Goal: Task Accomplishment & Management: Manage account settings

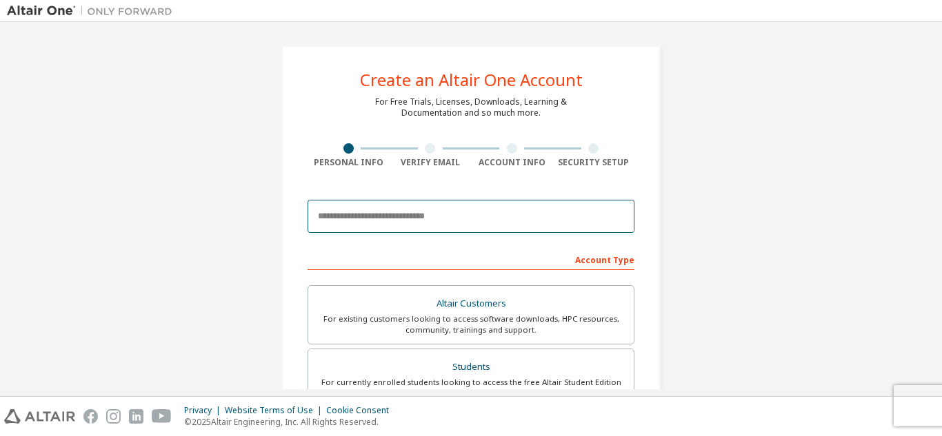
click at [432, 213] on input "email" at bounding box center [470, 216] width 327 height 33
type input "**********"
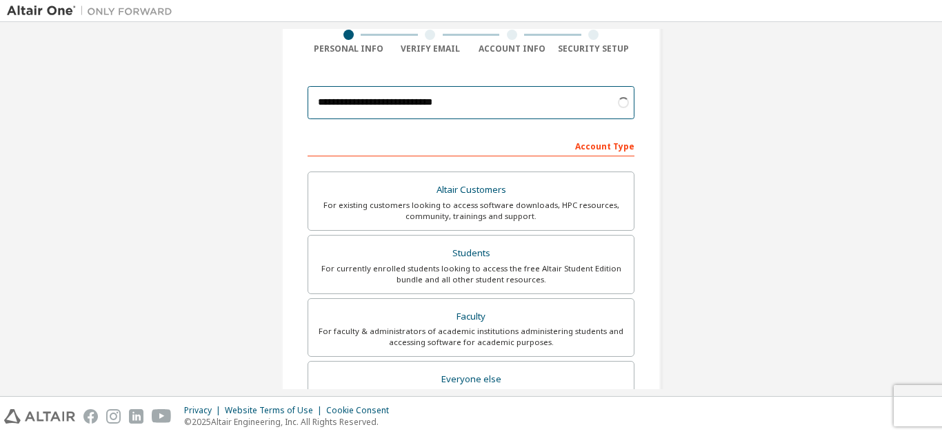
scroll to position [116, 0]
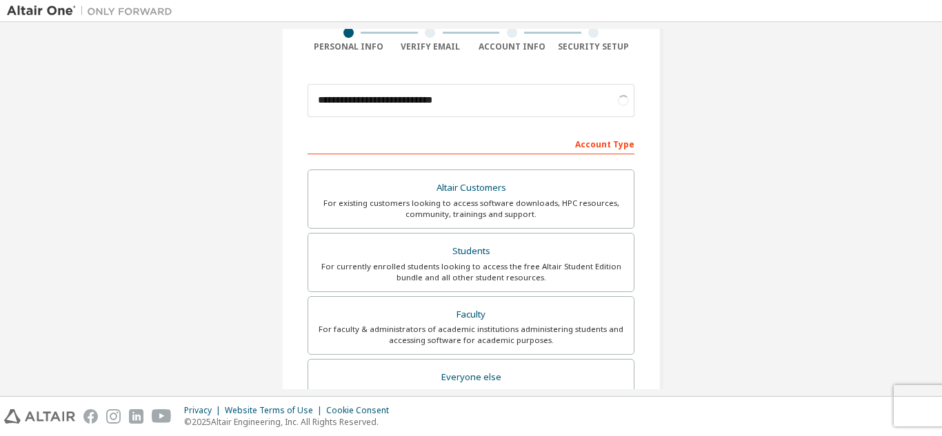
click at [443, 270] on div "For currently enrolled students looking to access the free Altair Student Editi…" at bounding box center [470, 272] width 309 height 22
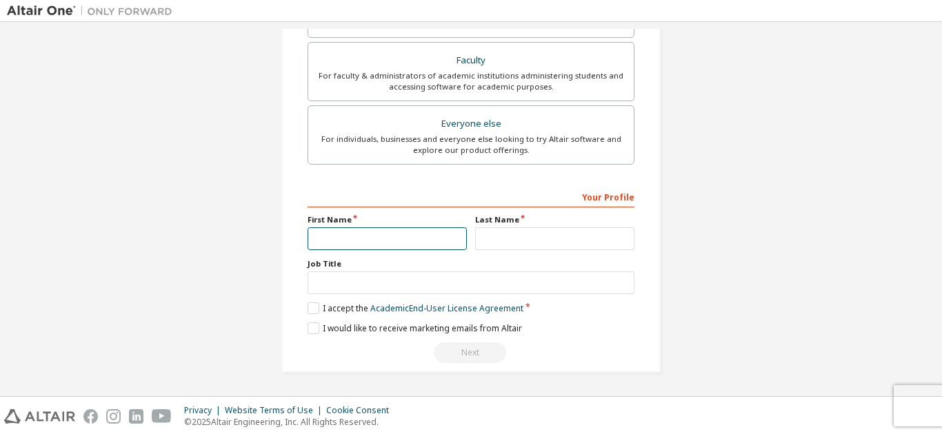
click at [395, 241] on input "text" at bounding box center [386, 238] width 159 height 23
type input "****"
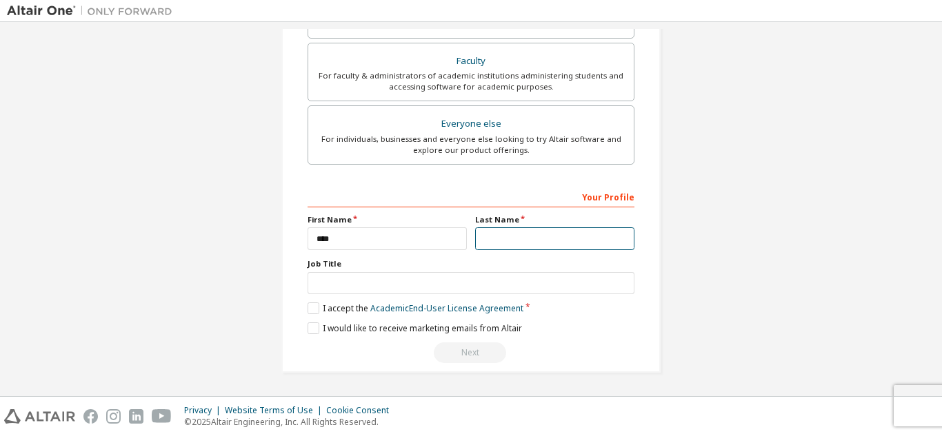
click at [483, 243] on input "text" at bounding box center [554, 238] width 159 height 23
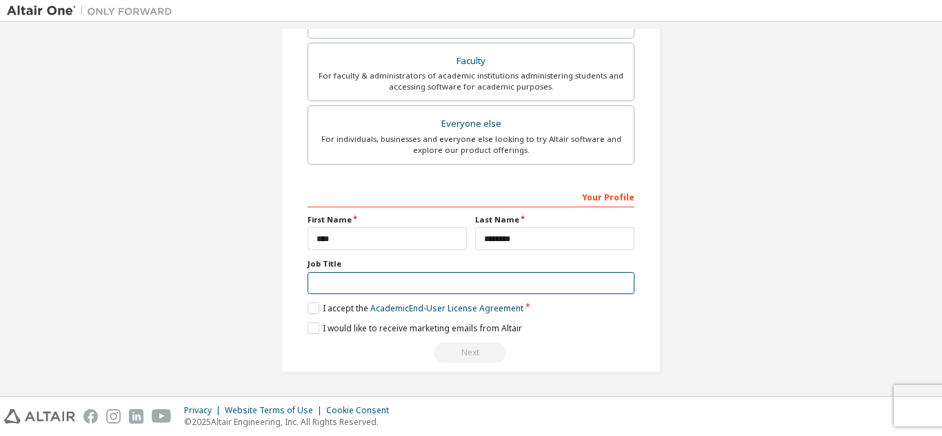
click at [471, 278] on input "text" at bounding box center [470, 283] width 327 height 23
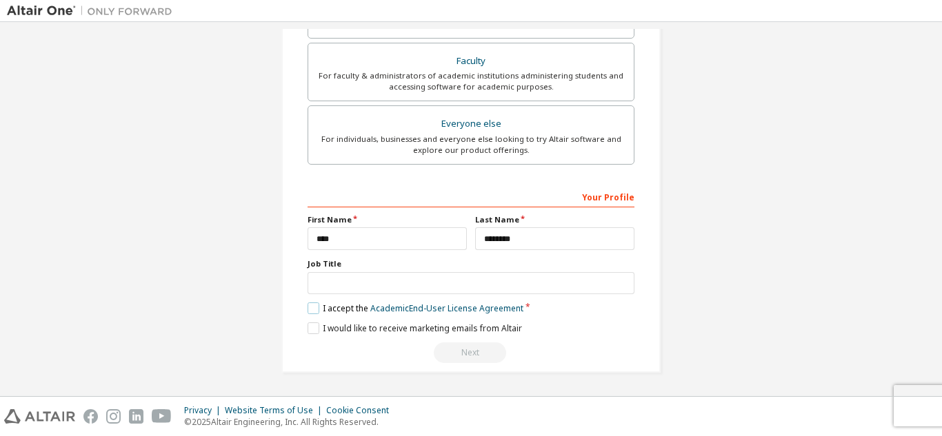
click at [309, 309] on label "I accept the Academic End-User License Agreement" at bounding box center [415, 309] width 216 height 12
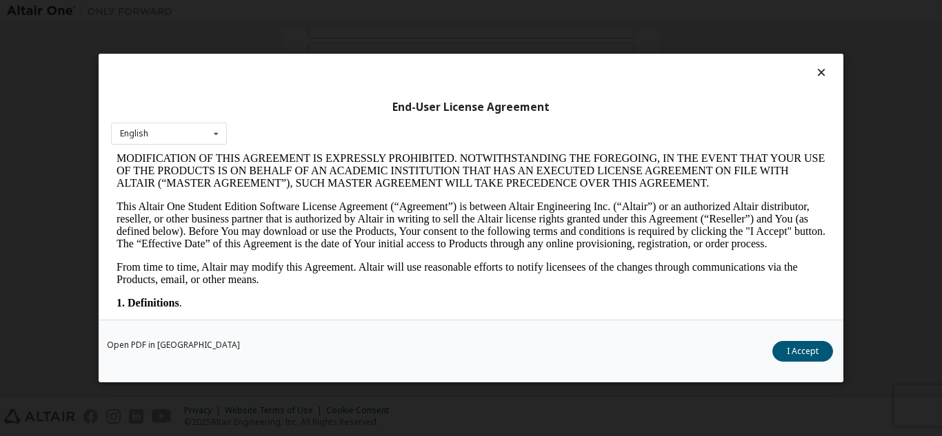
scroll to position [141, 0]
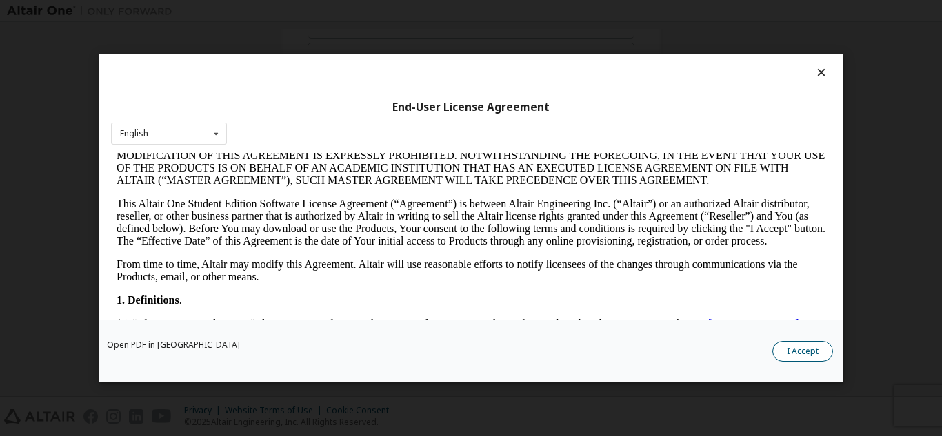
click at [791, 344] on button "I Accept" at bounding box center [802, 351] width 61 height 21
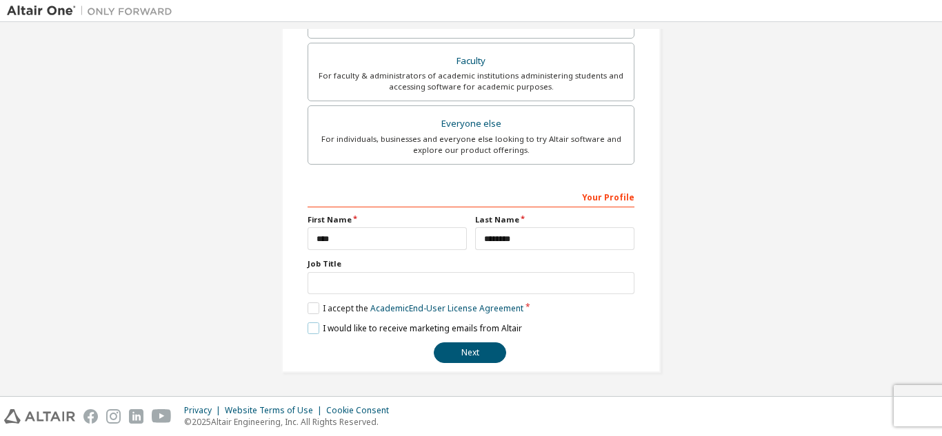
click at [309, 327] on label "I would like to receive marketing emails from Altair" at bounding box center [414, 329] width 214 height 12
click at [514, 237] on input "********" at bounding box center [554, 238] width 159 height 23
type input "********"
click at [478, 348] on button "Next" at bounding box center [470, 353] width 72 height 21
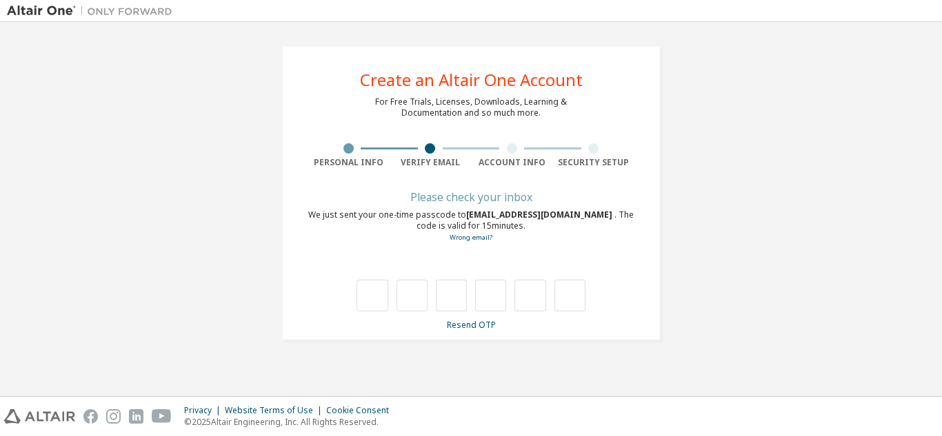
scroll to position [0, 0]
type input "*"
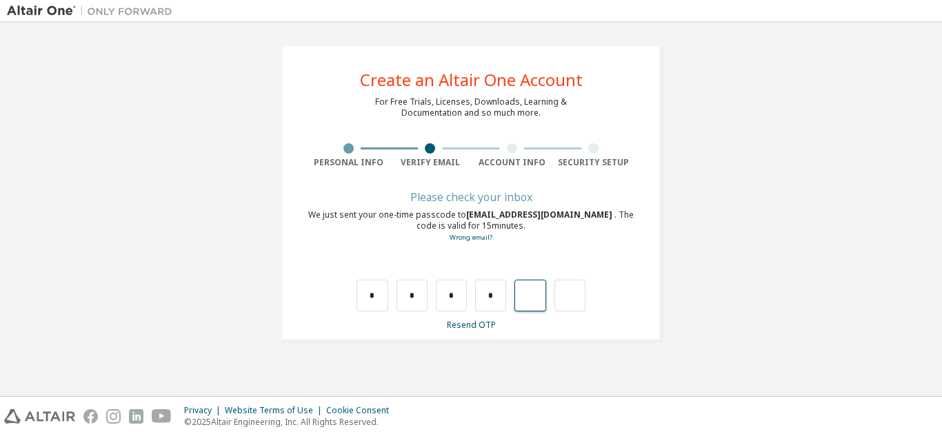
type input "*"
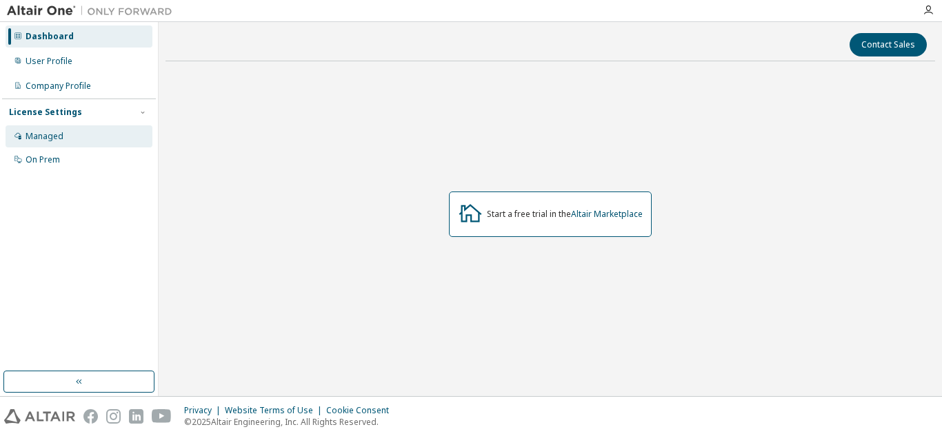
click at [57, 142] on div "Managed" at bounding box center [79, 136] width 147 height 22
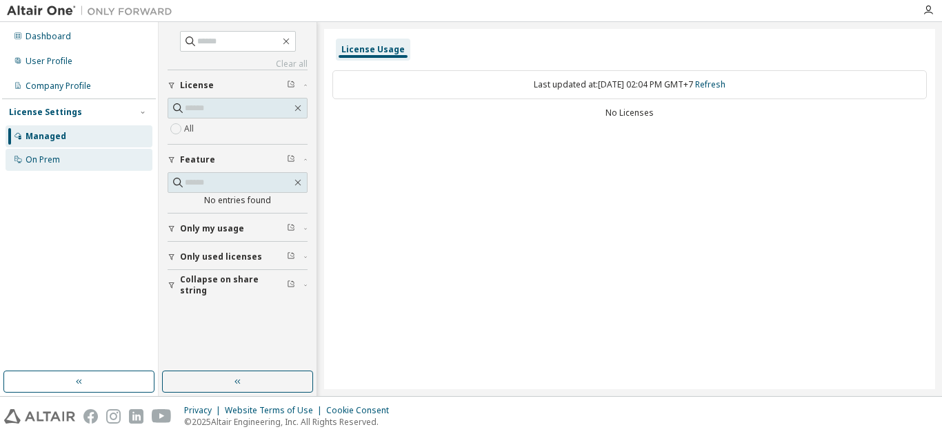
click at [42, 157] on div "On Prem" at bounding box center [43, 159] width 34 height 11
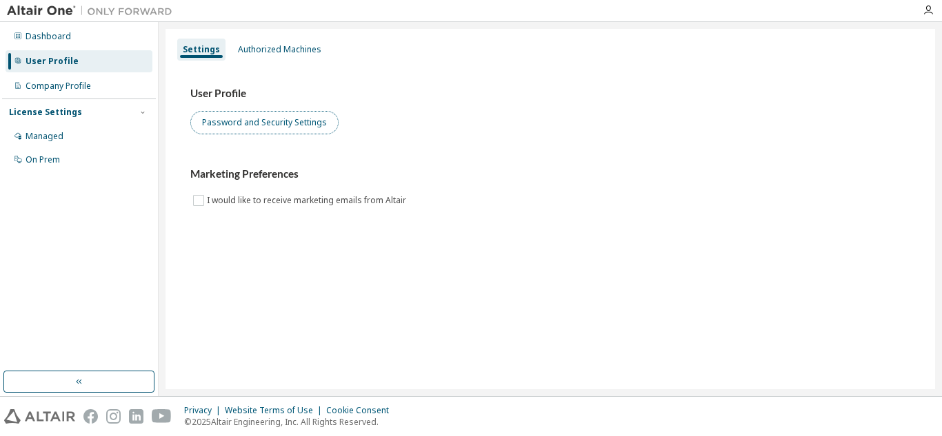
click at [290, 125] on button "Password and Security Settings" at bounding box center [264, 122] width 148 height 23
